Goal: Information Seeking & Learning: Find specific fact

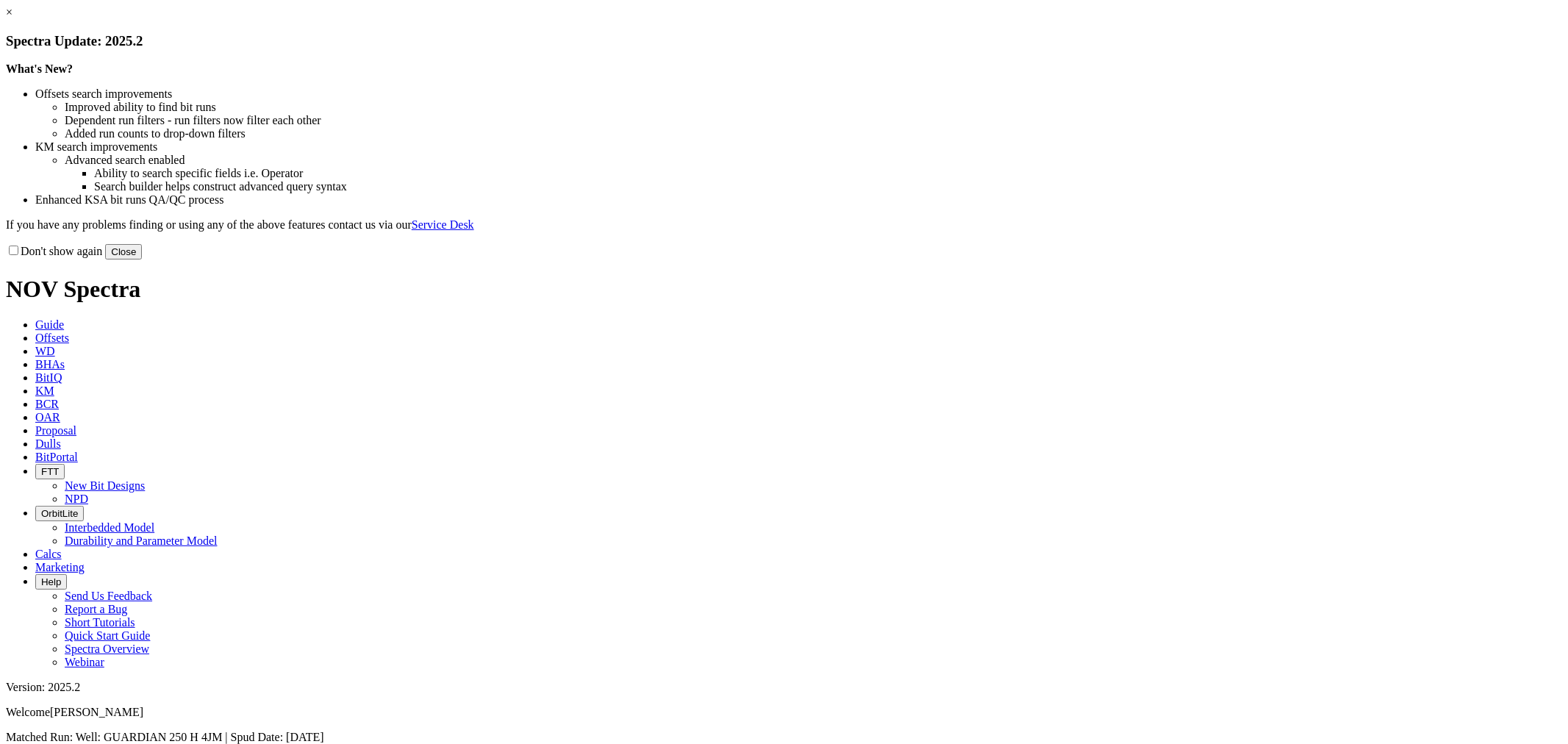
click at [142, 260] on button "Close" at bounding box center [123, 252] width 37 height 16
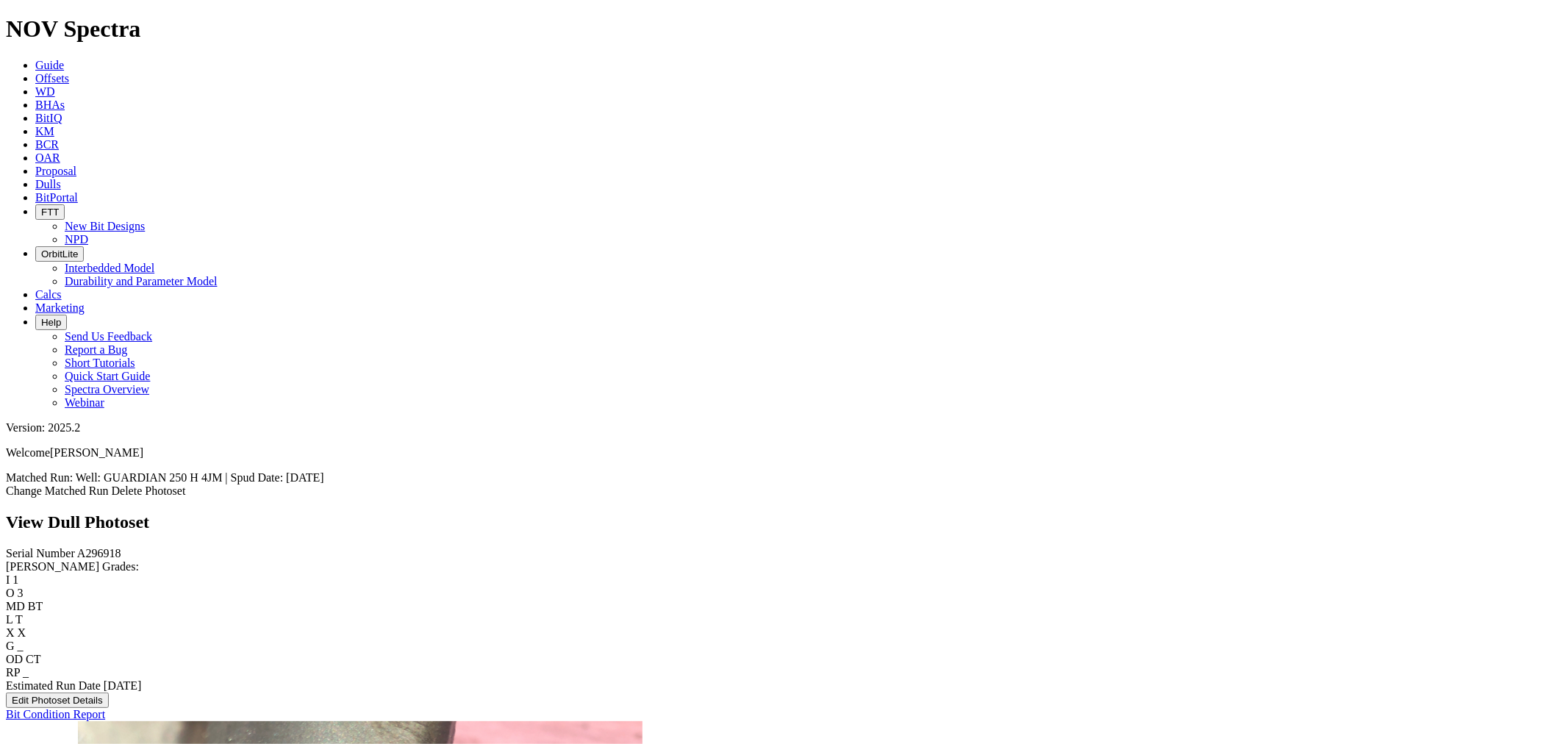
click at [61, 178] on link "Dulls" at bounding box center [48, 184] width 26 height 13
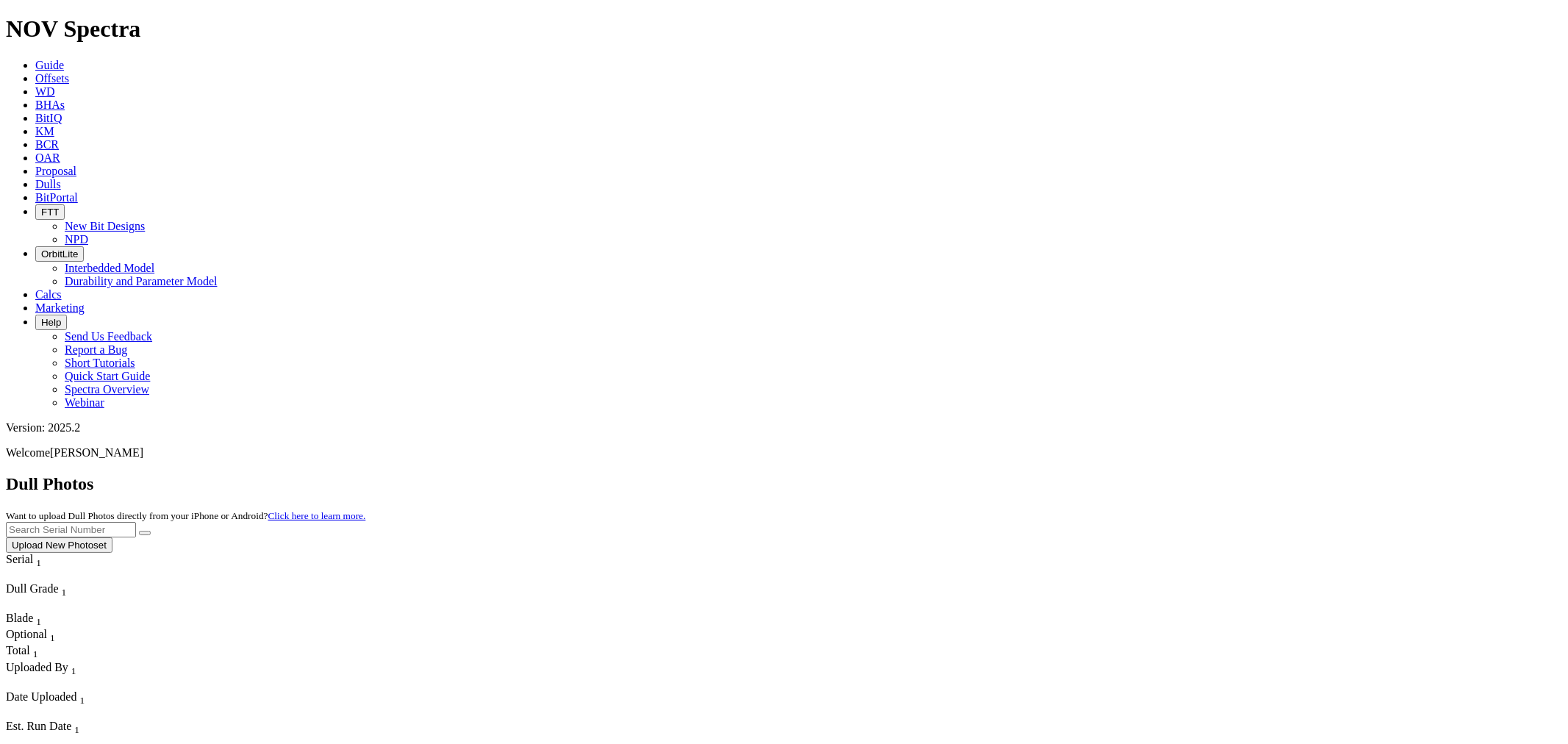
click at [136, 522] on input "text" at bounding box center [71, 530] width 130 height 16
paste input "19091646"
drag, startPoint x: 1331, startPoint y: 66, endPoint x: 1044, endPoint y: 4, distance: 293.6
click at [1175, 474] on div "Dull Photos Want to upload Dull Photos directly from your iPhone or Android? Cl…" at bounding box center [784, 513] width 1556 height 79
click at [136, 522] on input "19091646" at bounding box center [71, 530] width 130 height 16
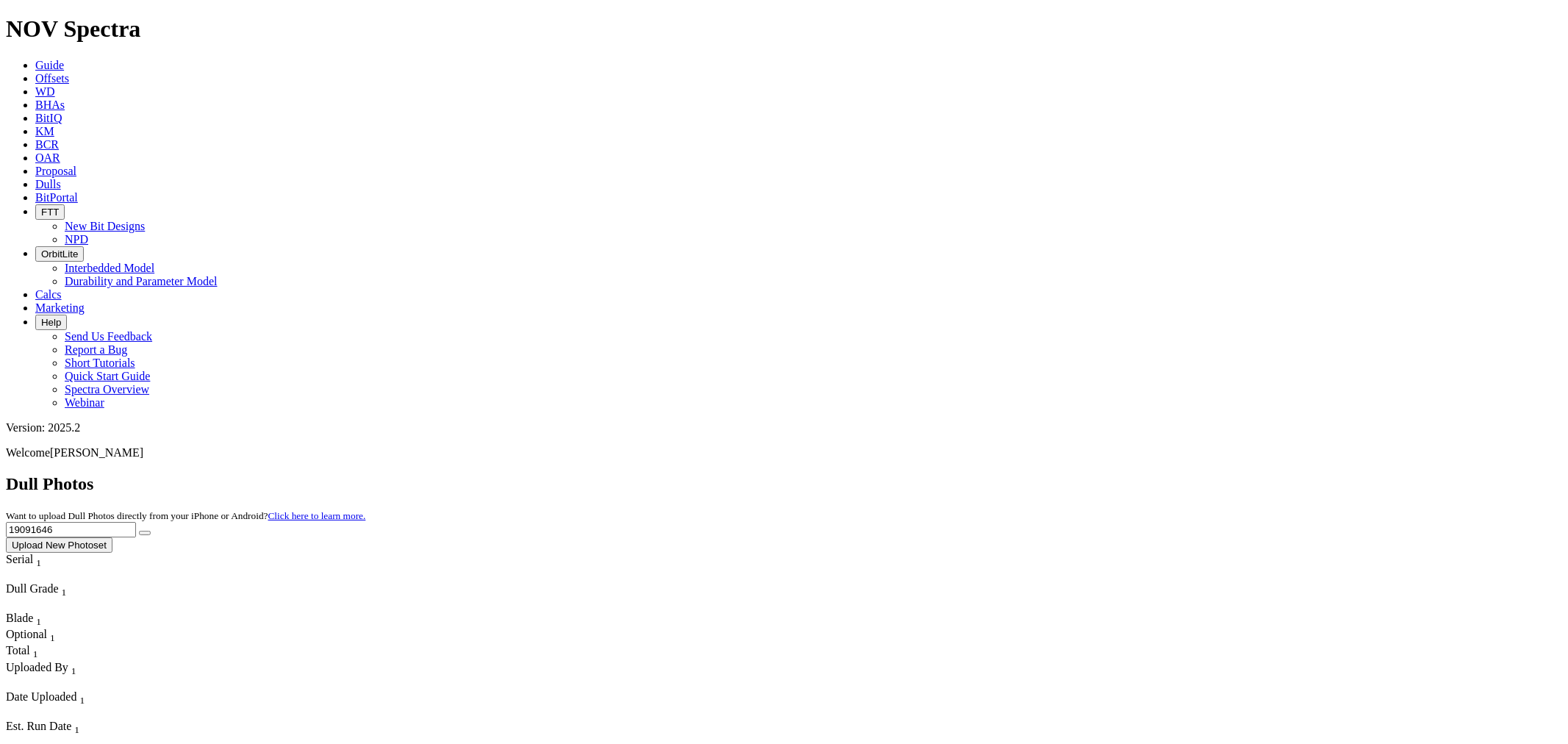
click at [136, 522] on input "19091646" at bounding box center [71, 530] width 130 height 16
paste input "A313353"
click at [144, 533] on icon "submit" at bounding box center [144, 533] width 0 height 0
click at [136, 522] on input "A313353" at bounding box center [71, 530] width 130 height 16
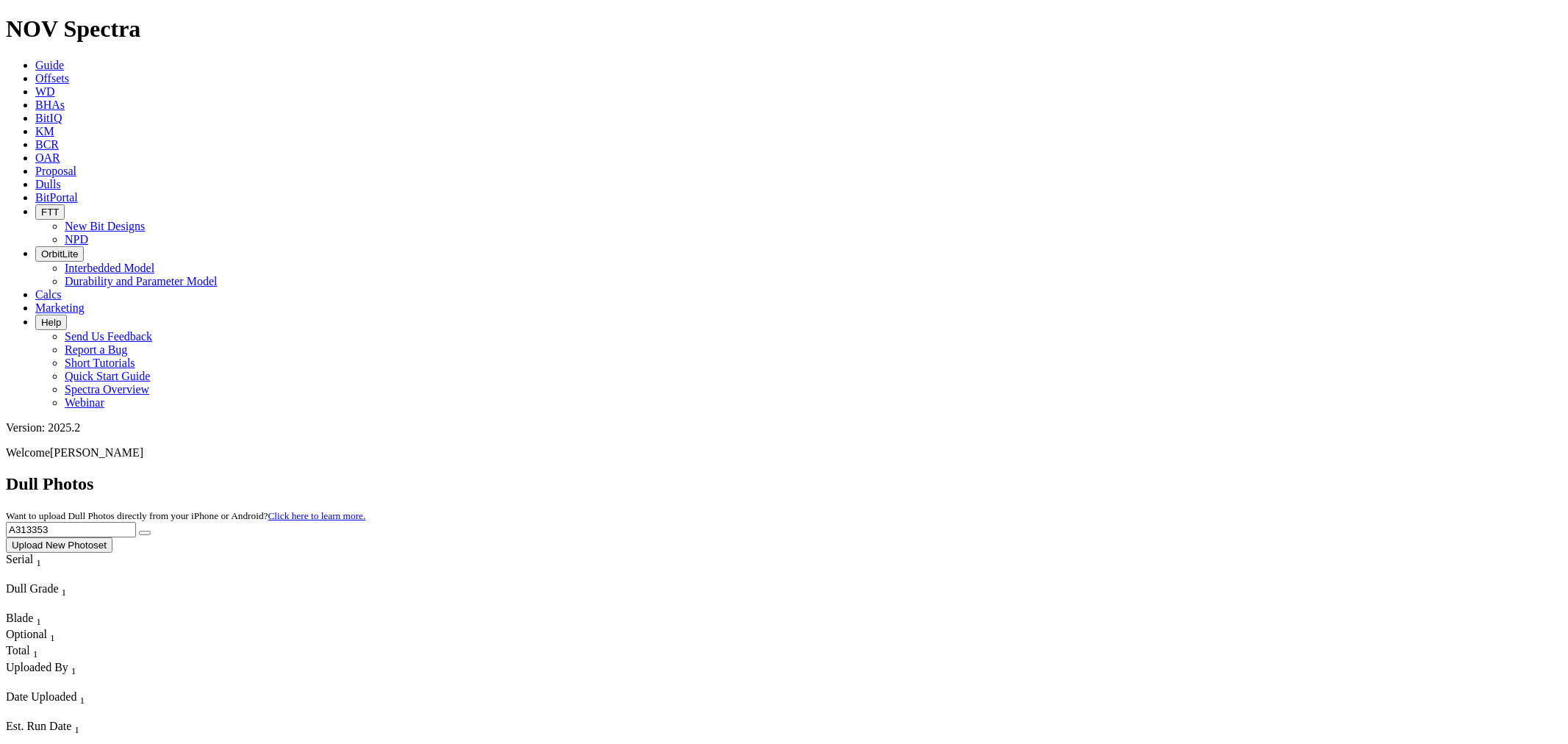
click at [136, 522] on input "A313353" at bounding box center [71, 530] width 130 height 16
paste input "5580"
click at [150, 531] on button "submit" at bounding box center [145, 533] width 12 height 4
click at [136, 522] on input "A315580" at bounding box center [71, 530] width 130 height 16
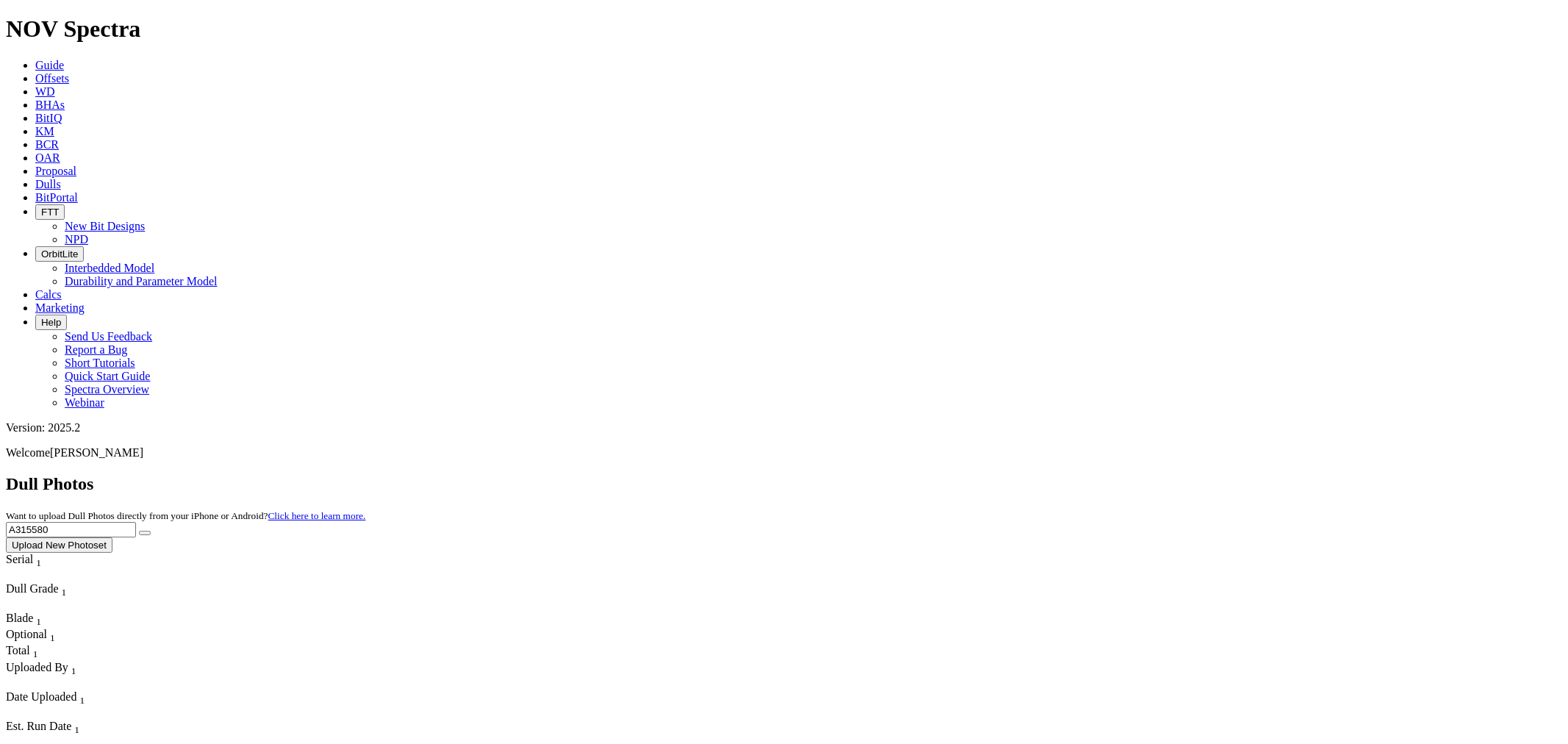
click at [136, 522] on input "A315580" at bounding box center [71, 530] width 130 height 16
paste input "08008"
type input "A308008"
click at [144, 533] on icon "submit" at bounding box center [144, 533] width 0 height 0
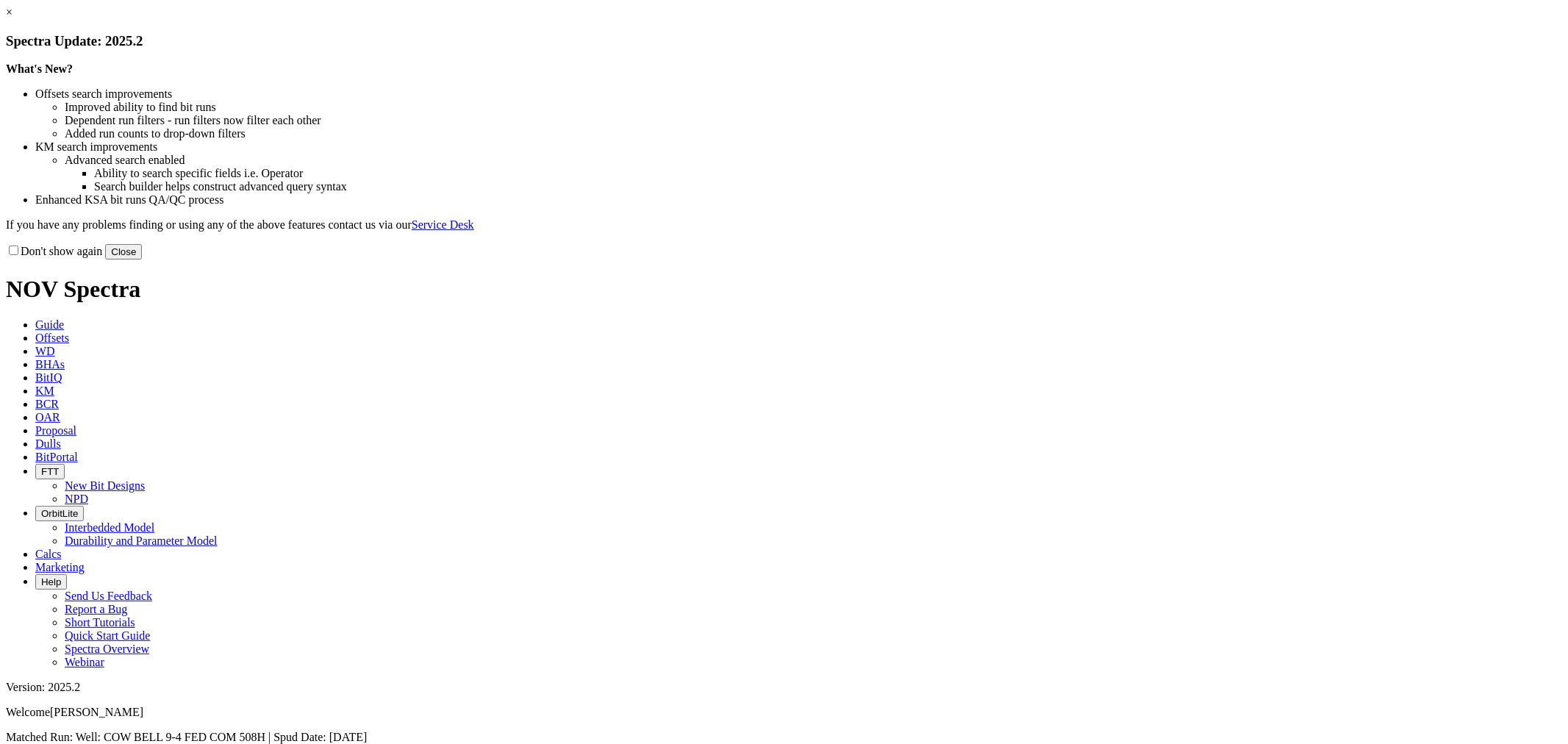
click at [142, 260] on button "Close" at bounding box center [123, 252] width 37 height 16
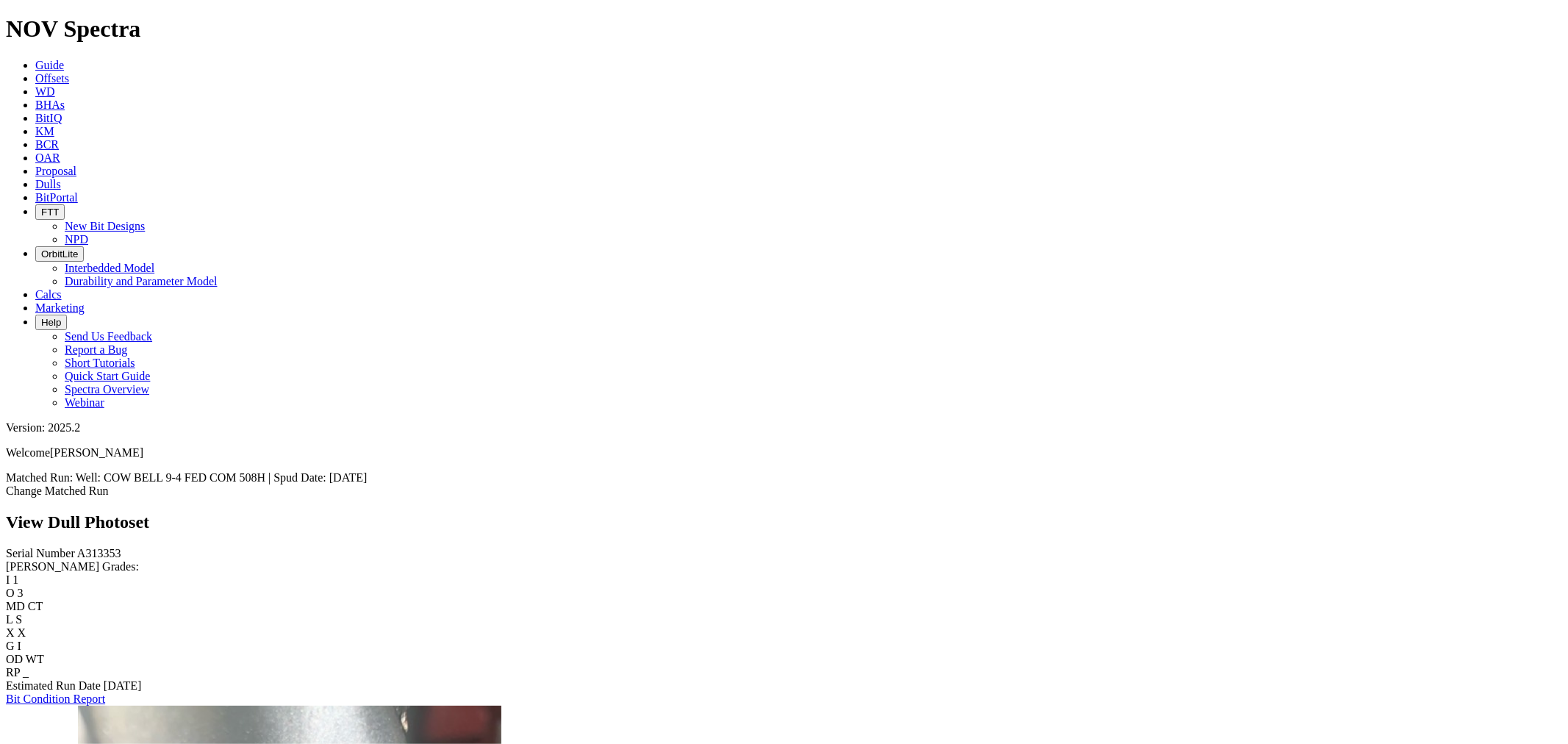
scroll to position [3377, 0]
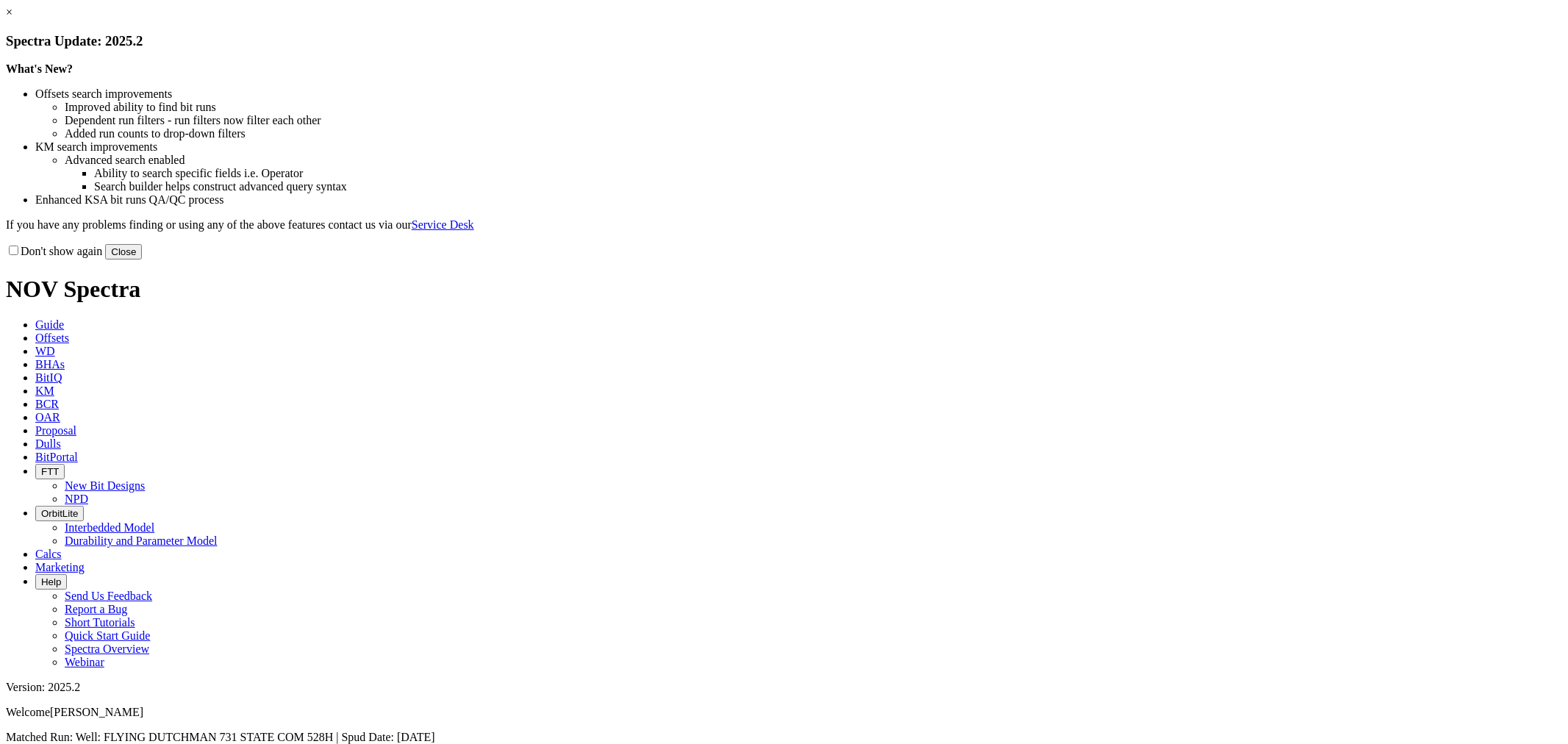
click at [142, 260] on button "Close" at bounding box center [123, 252] width 37 height 16
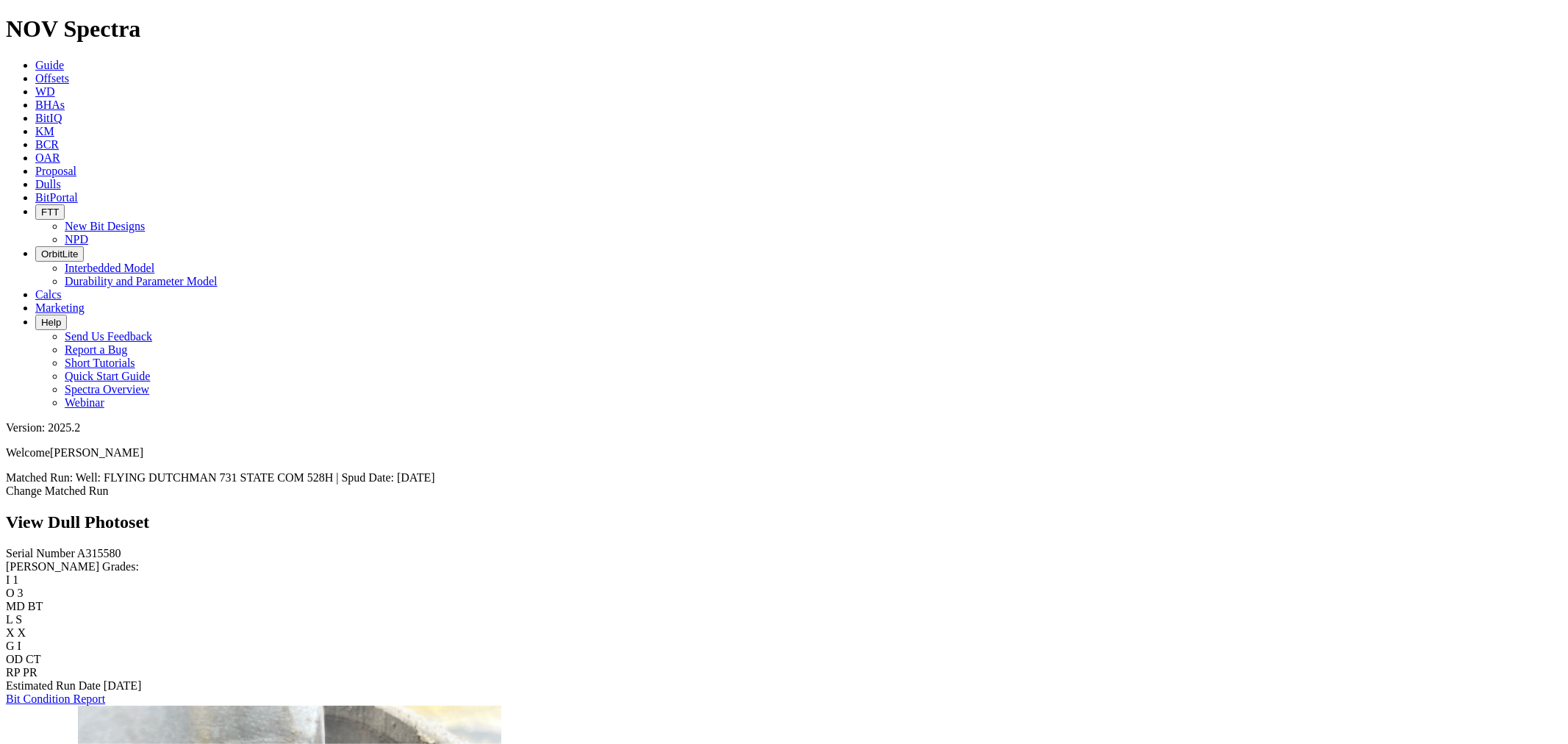
scroll to position [3377, 0]
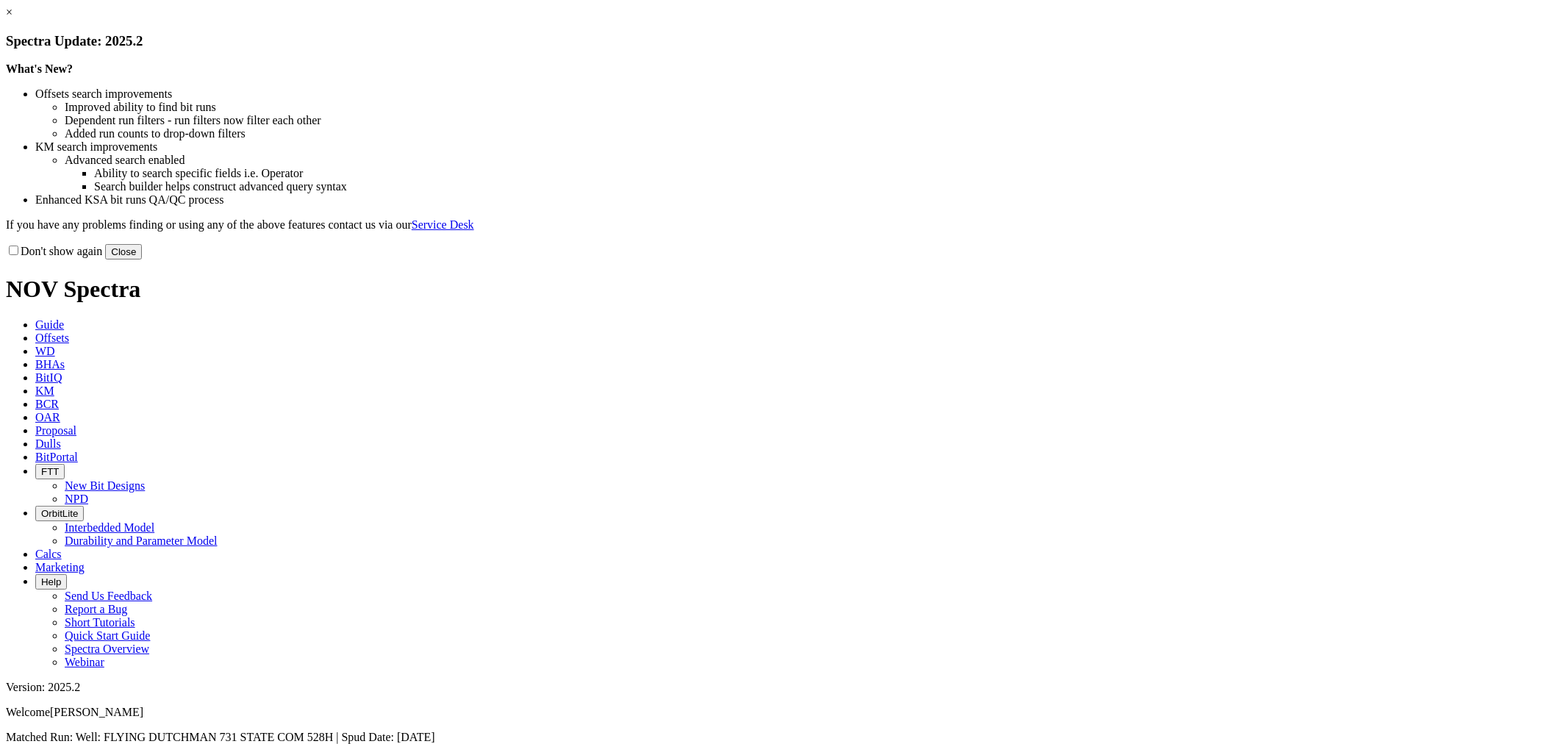
click at [142, 260] on button "Close" at bounding box center [123, 252] width 37 height 16
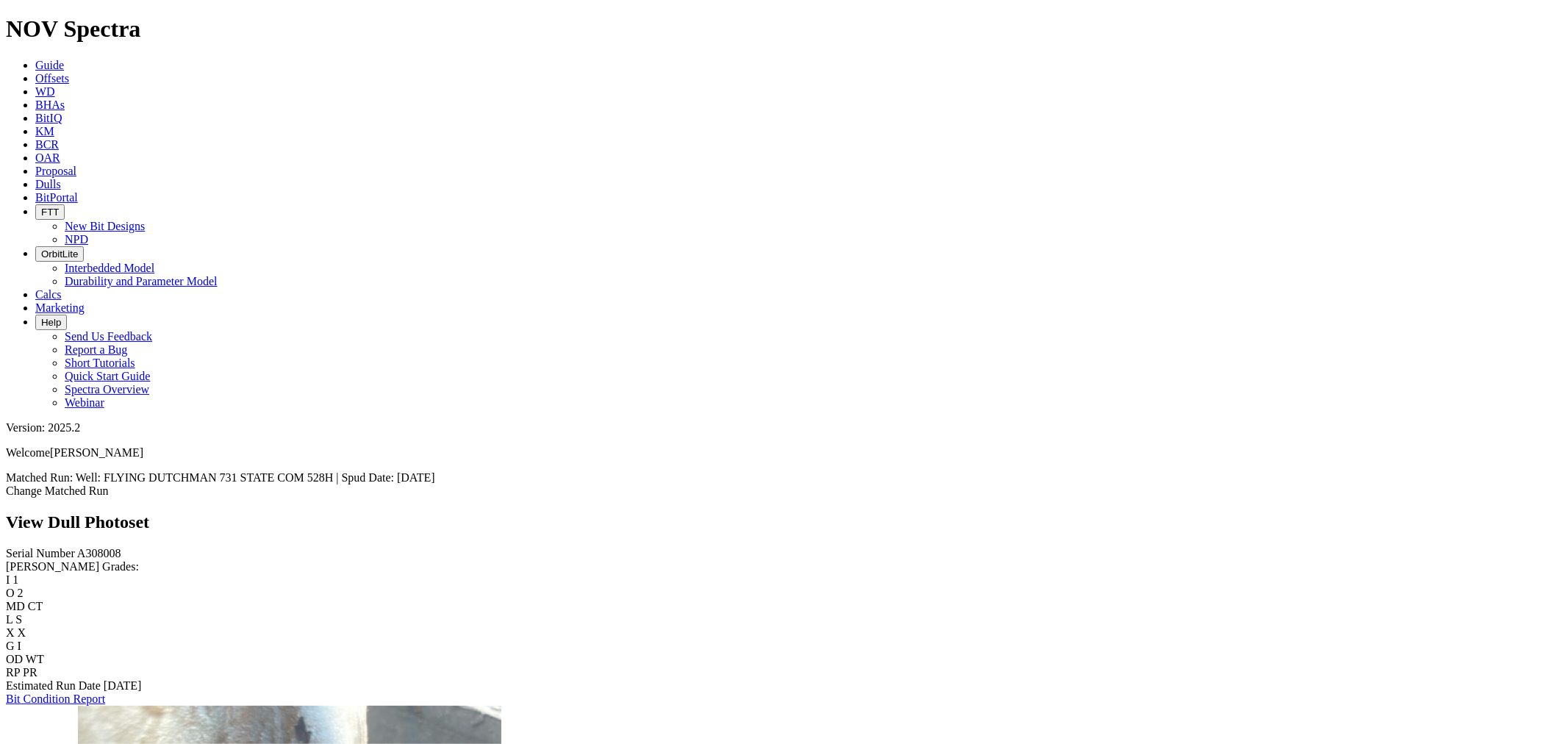
scroll to position [3377, 0]
